Goal: Task Accomplishment & Management: Manage account settings

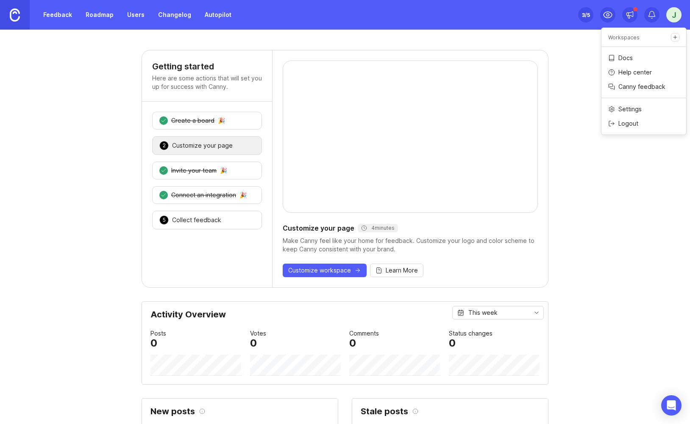
click at [13, 15] on img at bounding box center [15, 14] width 10 height 13
click at [668, 20] on div "j" at bounding box center [673, 14] width 15 height 15
click at [668, 36] on div "Workspaces" at bounding box center [643, 37] width 85 height 12
click at [673, 36] on icon "Create a new workspace" at bounding box center [675, 37] width 6 height 6
click at [672, 19] on div "j" at bounding box center [673, 14] width 15 height 15
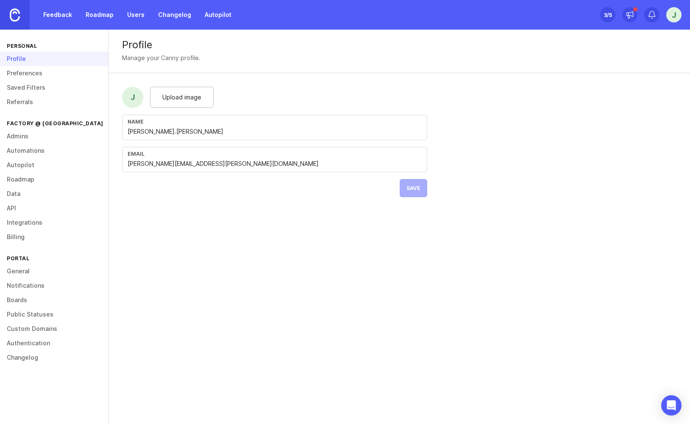
click at [66, 11] on link "Feedback" at bounding box center [57, 14] width 39 height 15
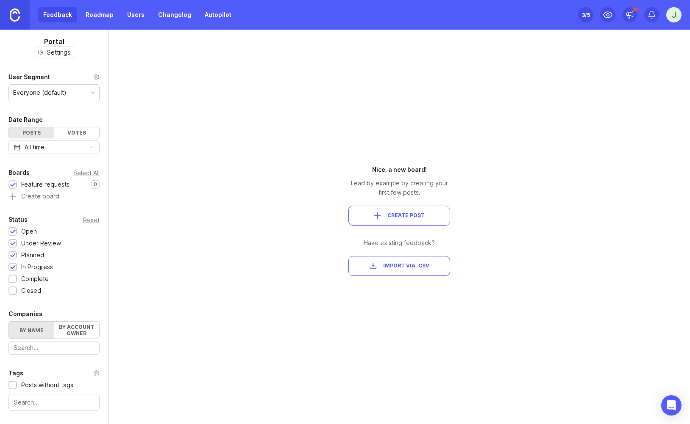
click at [13, 21] on img at bounding box center [15, 14] width 10 height 13
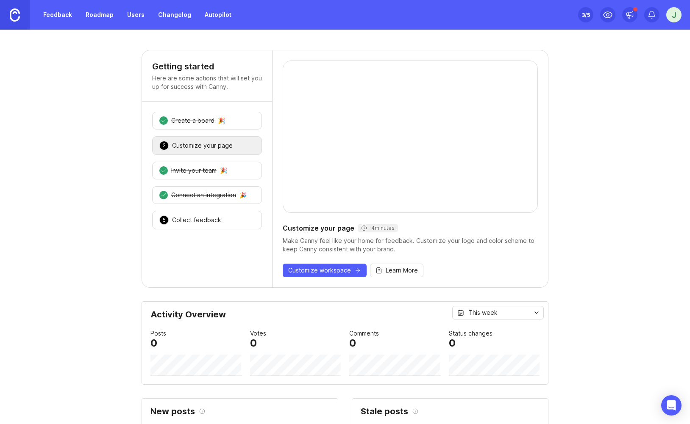
click at [673, 18] on div "j" at bounding box center [673, 14] width 15 height 15
click at [146, 261] on div at bounding box center [207, 264] width 130 height 48
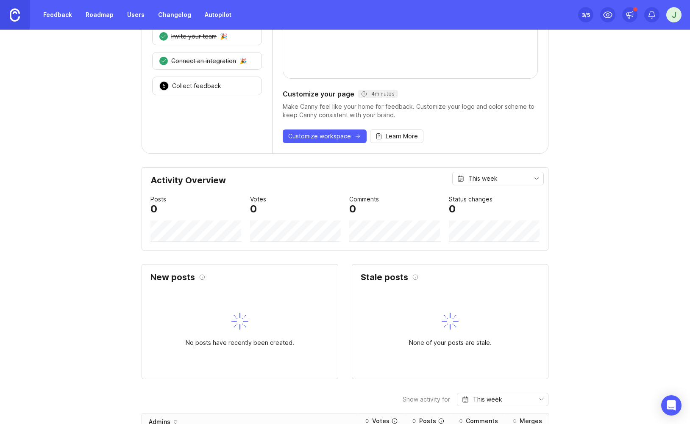
scroll to position [137, 0]
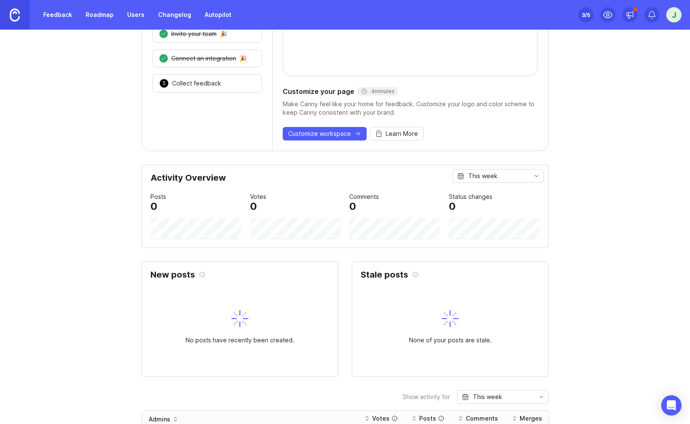
click at [223, 63] on div "4 Connect an integration 🎉" at bounding box center [207, 59] width 110 height 18
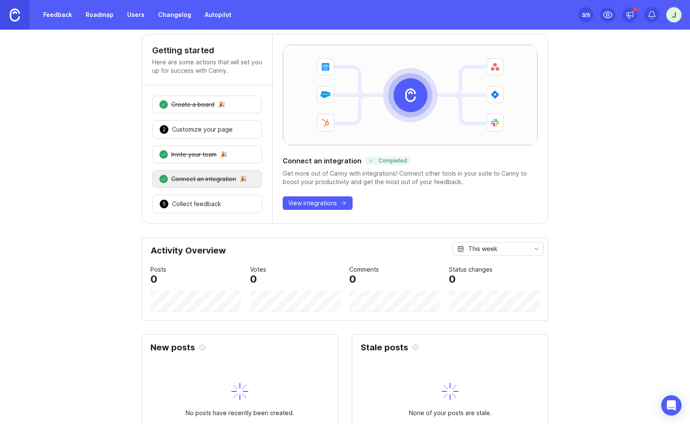
scroll to position [0, 0]
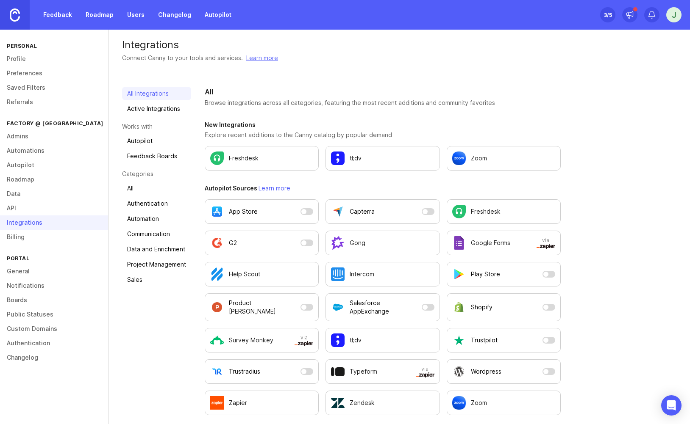
click at [19, 207] on link "API" at bounding box center [54, 208] width 108 height 14
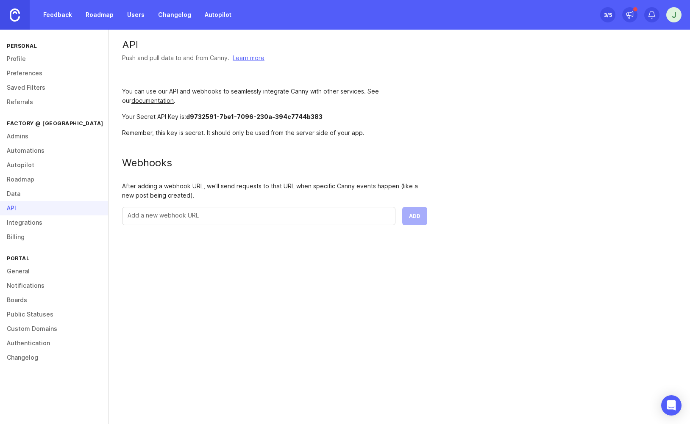
click at [27, 198] on link "Data" at bounding box center [54, 194] width 108 height 14
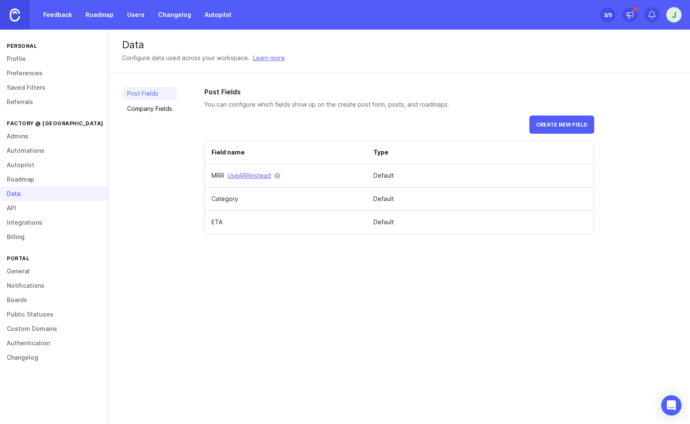
click at [36, 176] on link "Roadmap" at bounding box center [54, 179] width 108 height 14
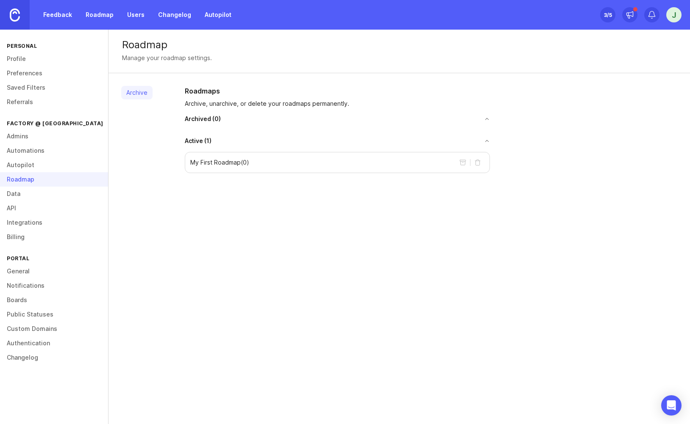
click at [39, 200] on link "Data" at bounding box center [54, 194] width 108 height 14
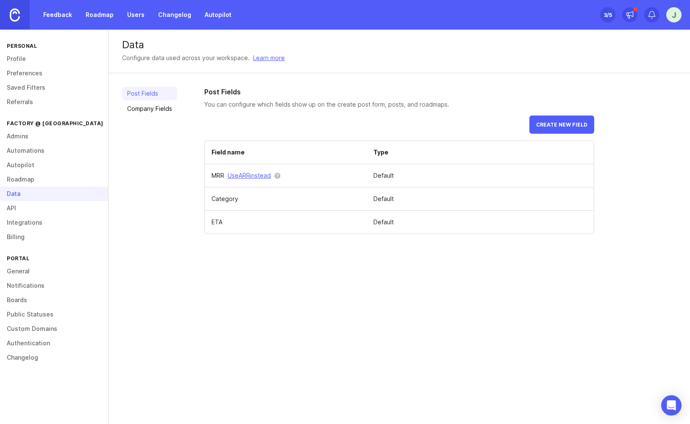
click at [39, 232] on link "Billing" at bounding box center [54, 237] width 108 height 14
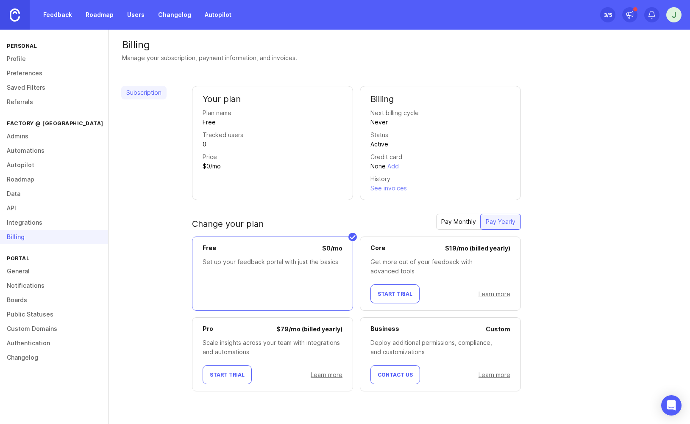
click at [32, 271] on link "General" at bounding box center [54, 271] width 108 height 14
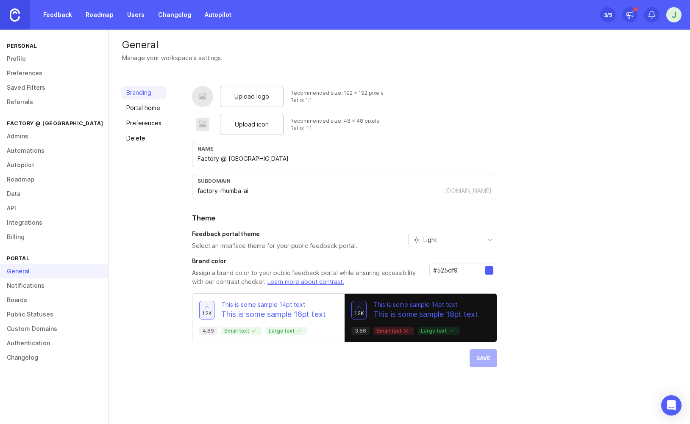
click at [25, 291] on link "Notifications" at bounding box center [54, 286] width 108 height 14
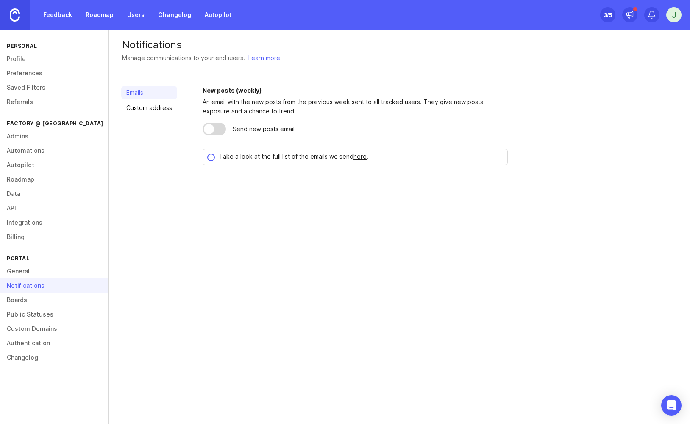
click at [29, 306] on link "Boards" at bounding box center [54, 300] width 108 height 14
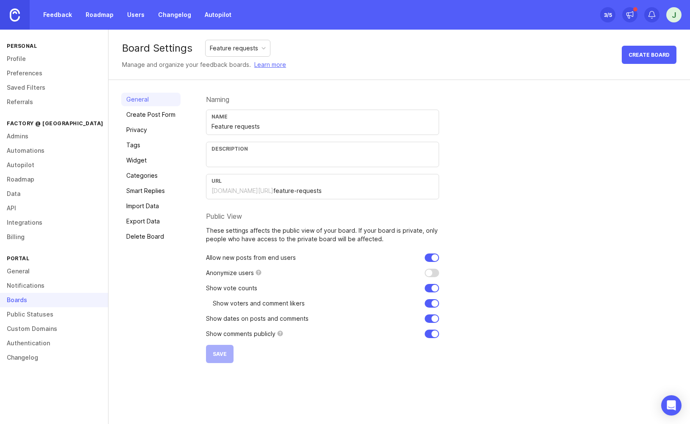
click at [38, 320] on link "Public Statuses" at bounding box center [54, 315] width 108 height 14
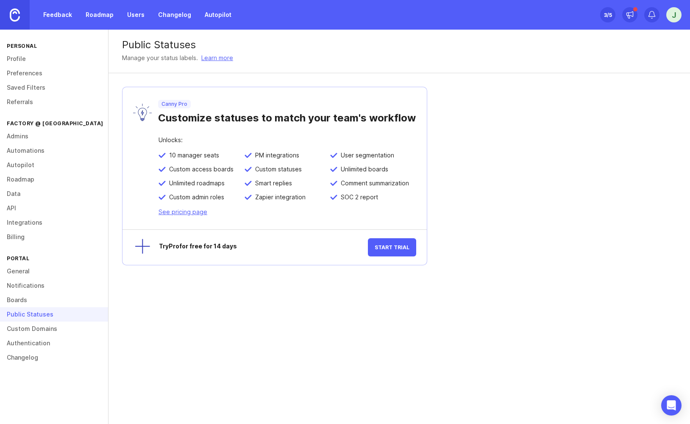
click at [48, 335] on link "Custom Domains" at bounding box center [54, 329] width 108 height 14
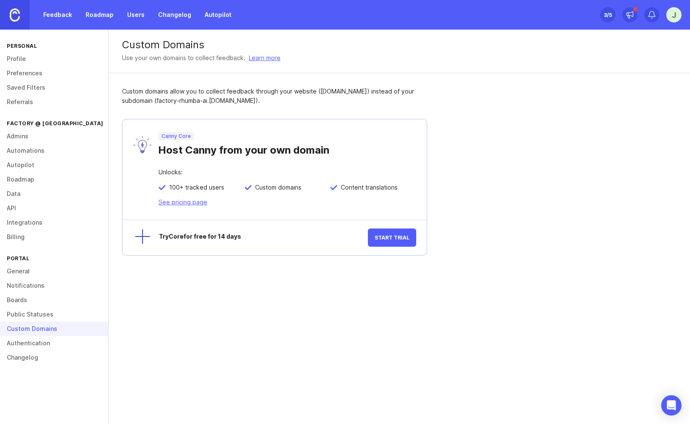
click at [39, 338] on link "Authentication" at bounding box center [54, 343] width 108 height 14
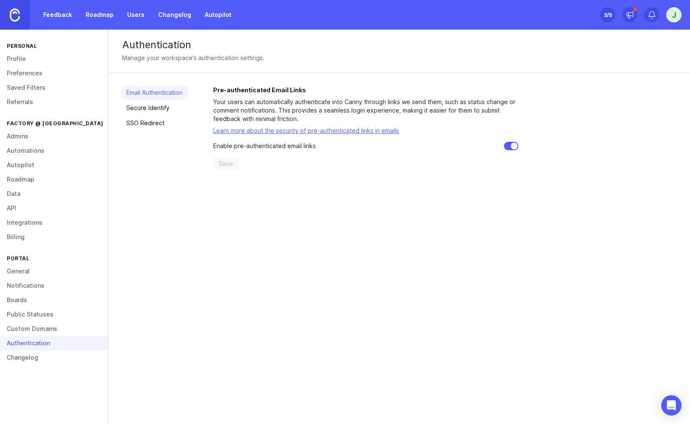
click at [38, 361] on link "Changelog" at bounding box center [54, 358] width 108 height 14
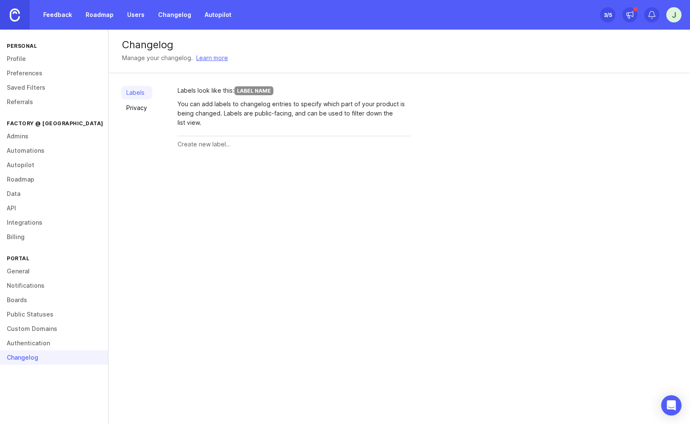
click at [124, 13] on link "Users" at bounding box center [136, 14] width 28 height 15
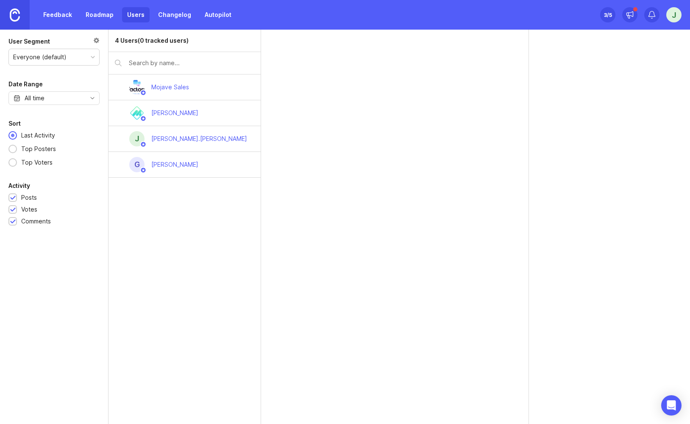
click at [169, 18] on link "Changelog" at bounding box center [174, 14] width 43 height 15
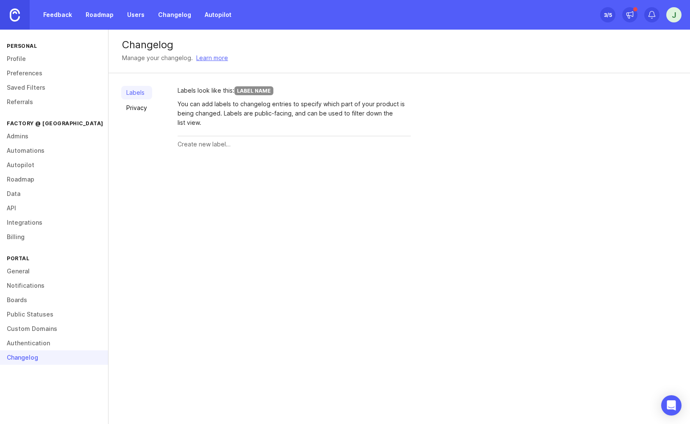
click at [30, 139] on link "Admins" at bounding box center [54, 136] width 108 height 14
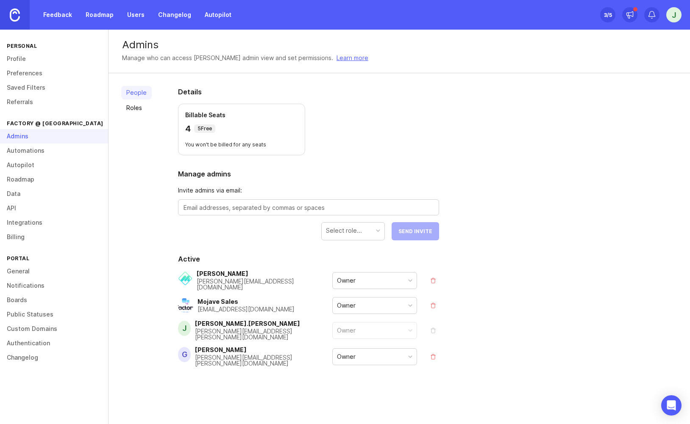
click at [23, 92] on link "Saved Filters" at bounding box center [54, 87] width 108 height 14
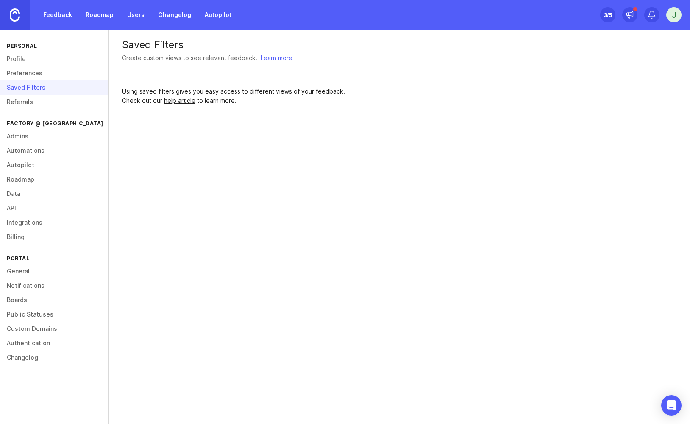
click at [25, 102] on link "Referrals" at bounding box center [54, 102] width 108 height 14
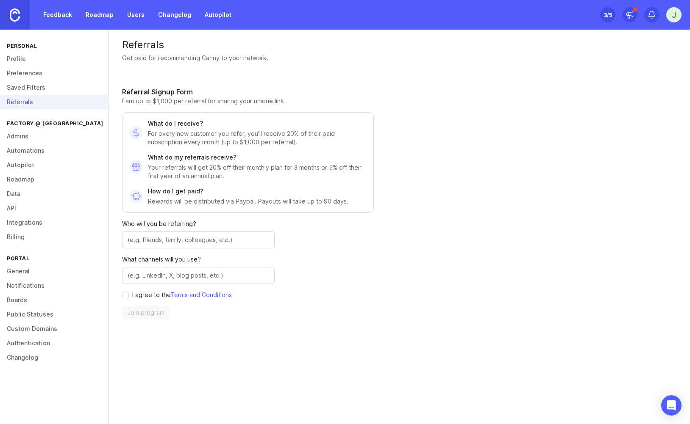
click at [32, 74] on link "Preferences" at bounding box center [54, 73] width 108 height 14
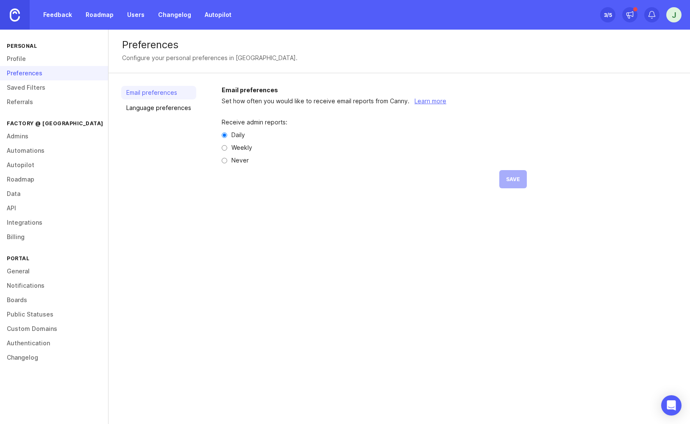
click at [29, 60] on link "Profile" at bounding box center [54, 59] width 108 height 14
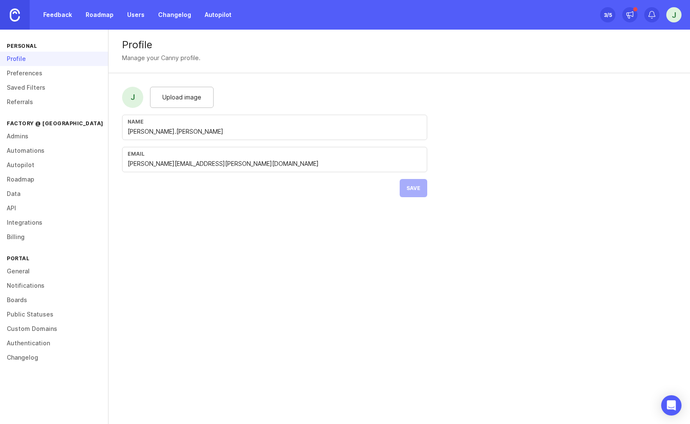
click at [29, 241] on link "Billing" at bounding box center [54, 237] width 108 height 14
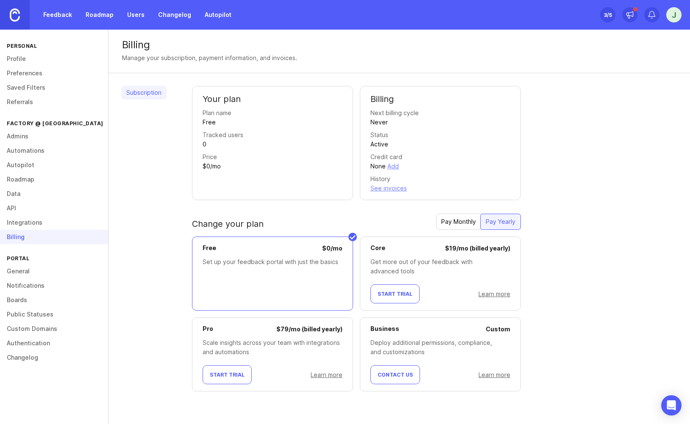
click at [58, 334] on link "Custom Domains" at bounding box center [54, 329] width 108 height 14
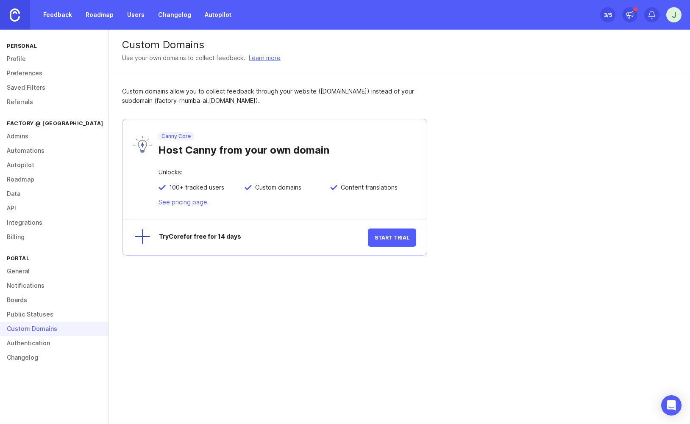
click at [42, 278] on link "General" at bounding box center [54, 271] width 108 height 14
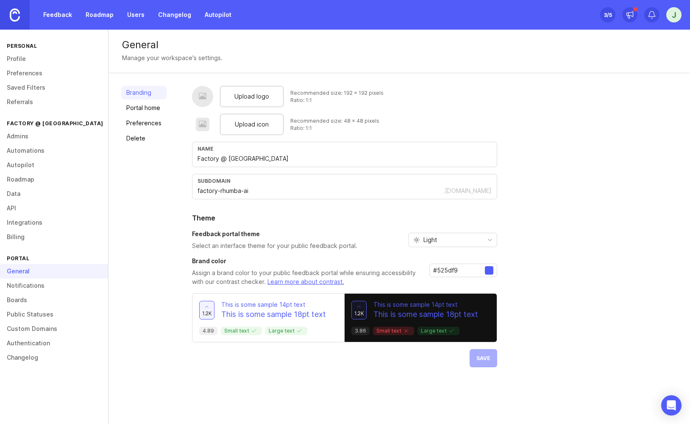
click at [45, 285] on link "Notifications" at bounding box center [54, 286] width 108 height 14
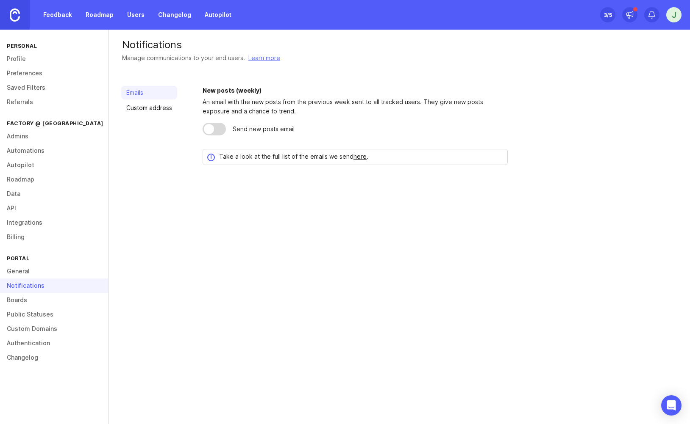
click at [49, 303] on link "Boards" at bounding box center [54, 300] width 108 height 14
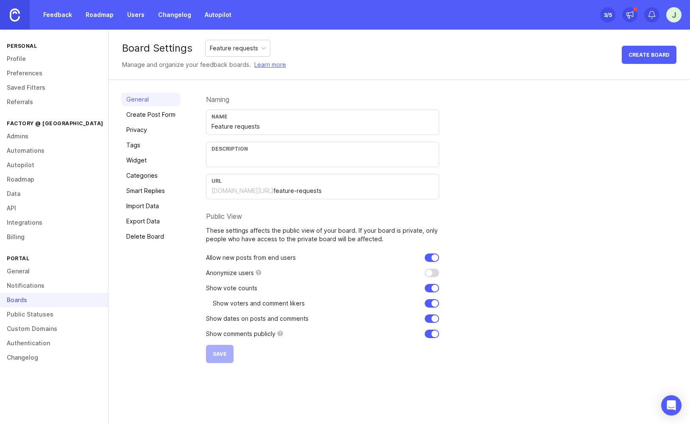
click at [154, 118] on link "Create Post Form" at bounding box center [150, 115] width 59 height 14
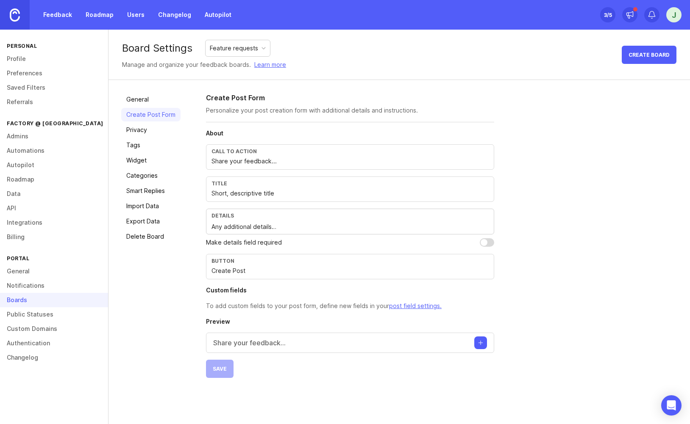
click at [146, 132] on link "Privacy" at bounding box center [150, 130] width 59 height 14
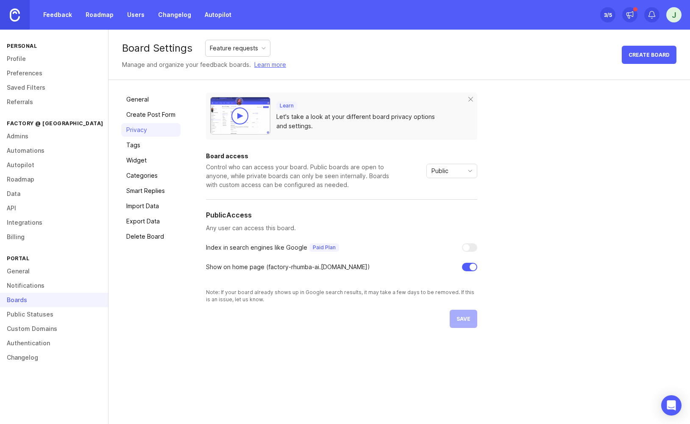
click at [144, 153] on div "General Create Post Form Privacy Tags Widget Categories Smart Replies Import Da…" at bounding box center [150, 211] width 59 height 236
click at [135, 148] on link "Tags" at bounding box center [150, 146] width 59 height 14
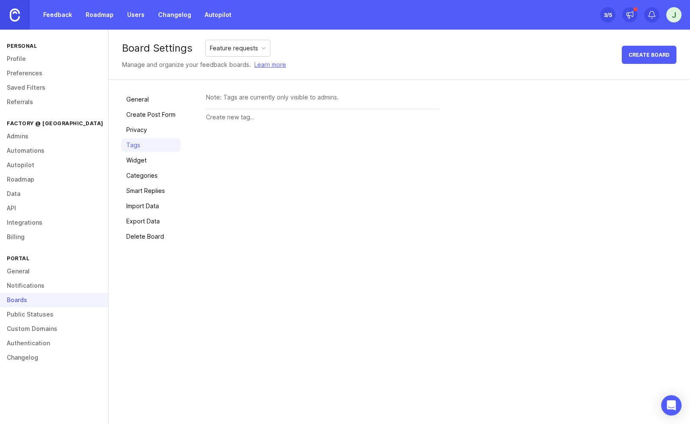
click at [137, 163] on link "Widget" at bounding box center [150, 161] width 59 height 14
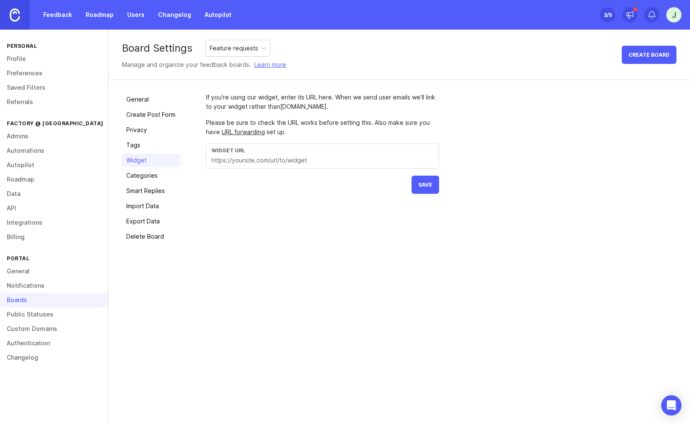
click at [139, 181] on link "Categories" at bounding box center [150, 176] width 59 height 14
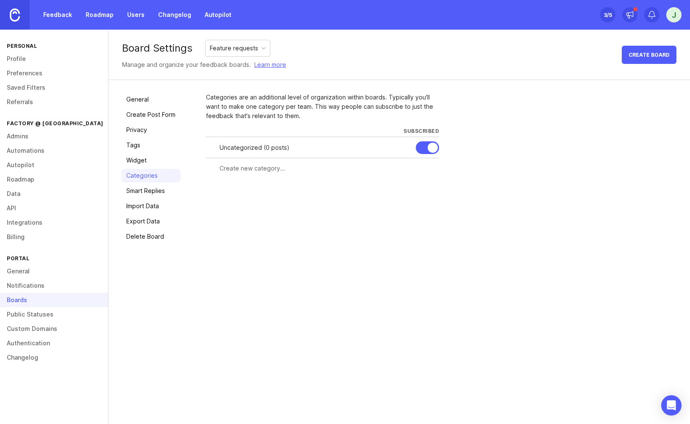
click at [145, 196] on link "Smart Replies" at bounding box center [150, 191] width 59 height 14
